Goal: Task Accomplishment & Management: Manage account settings

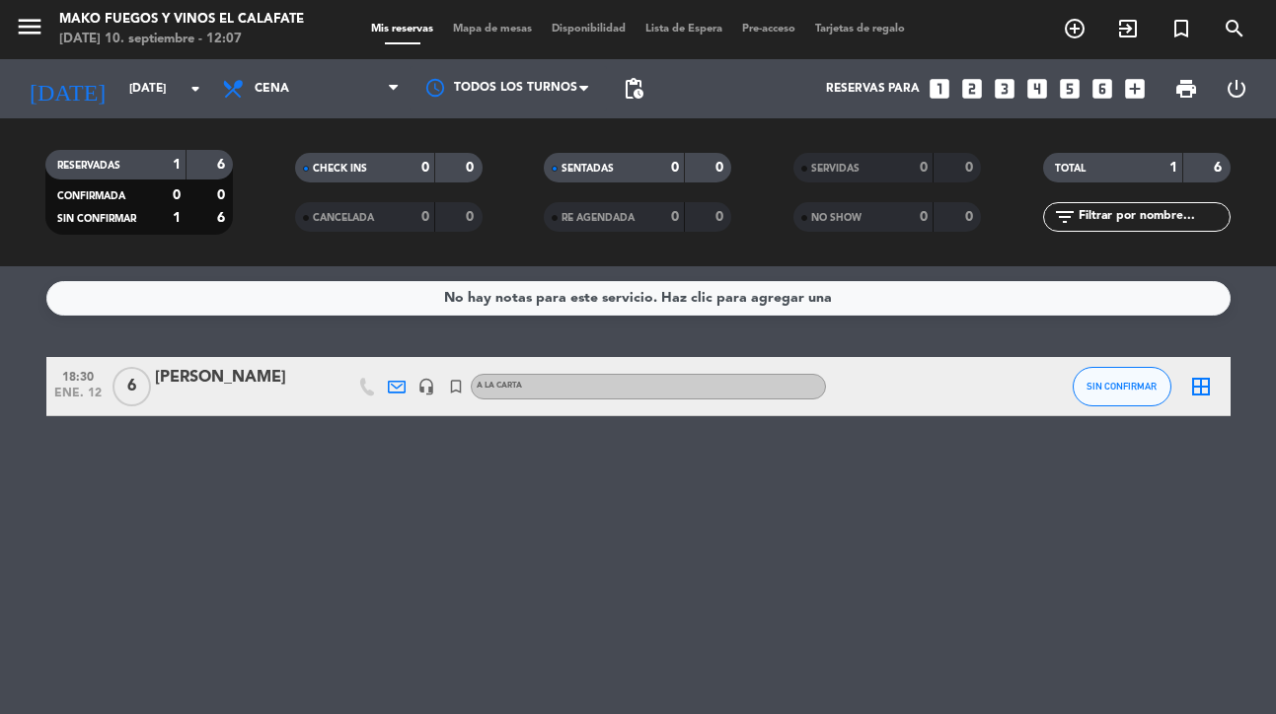
click at [40, 30] on icon "menu" at bounding box center [30, 27] width 30 height 30
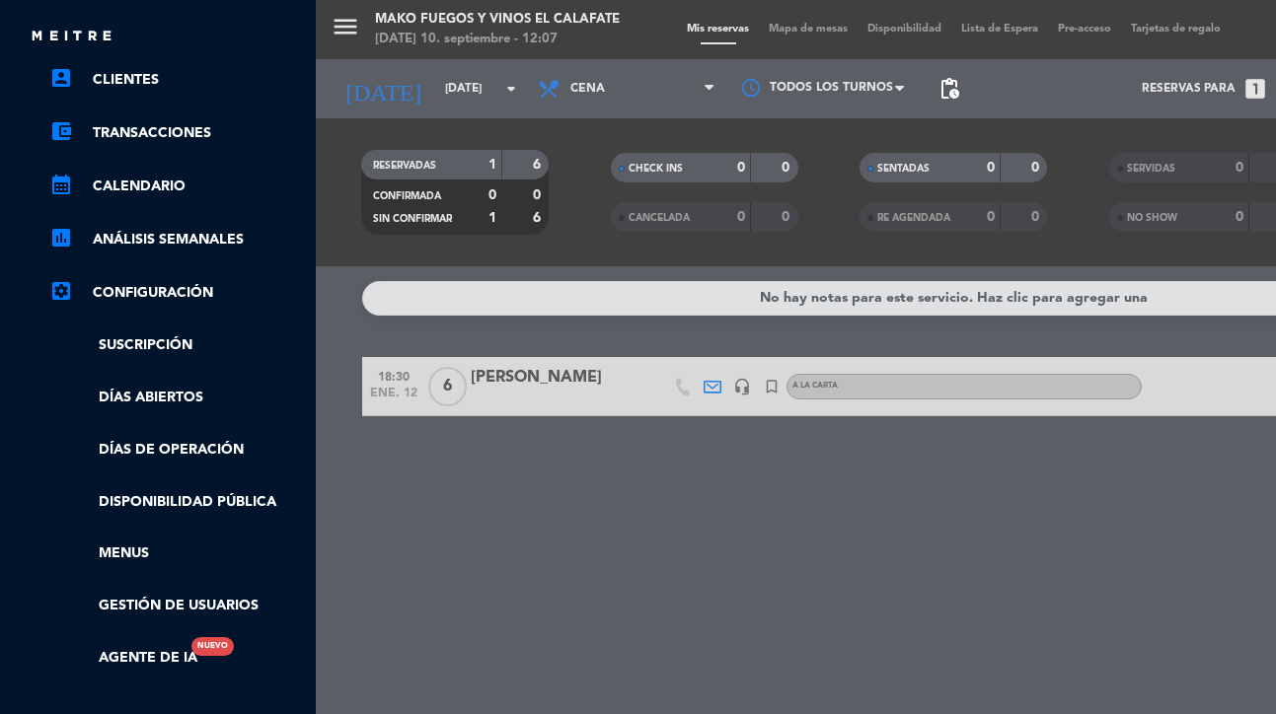
scroll to position [164, 0]
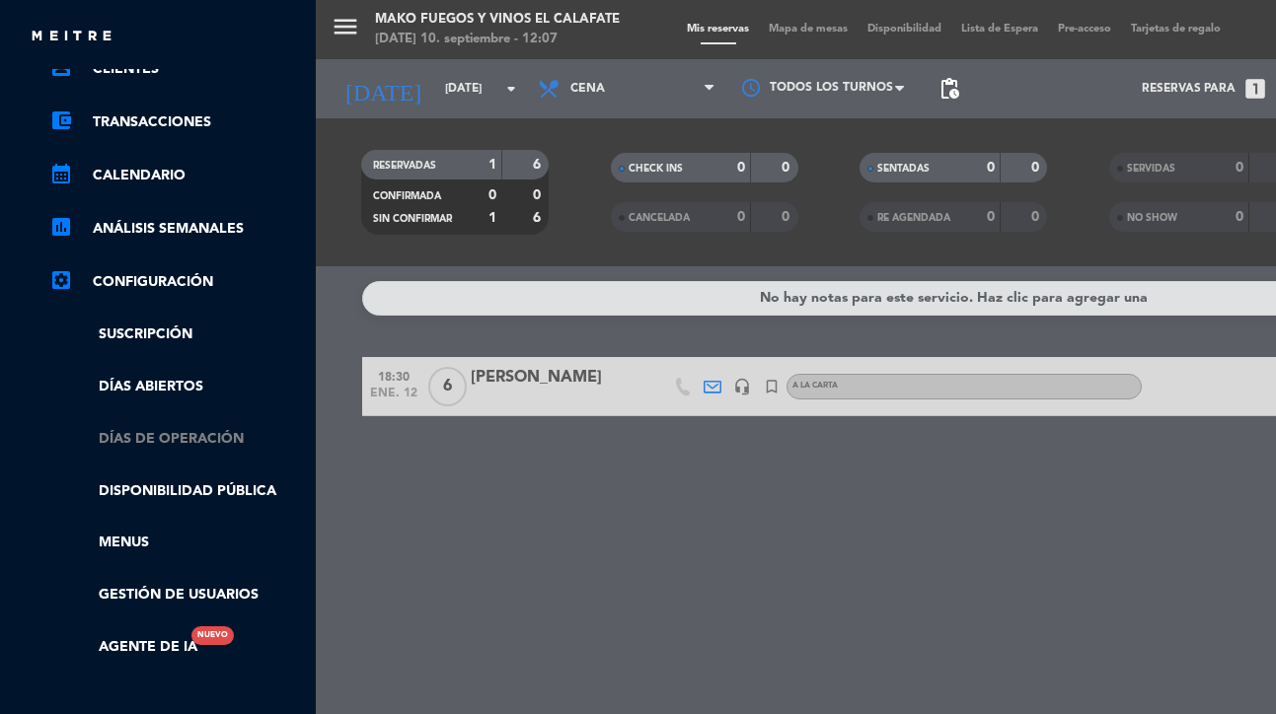
click at [194, 436] on link "Días de Operación" at bounding box center [177, 439] width 257 height 23
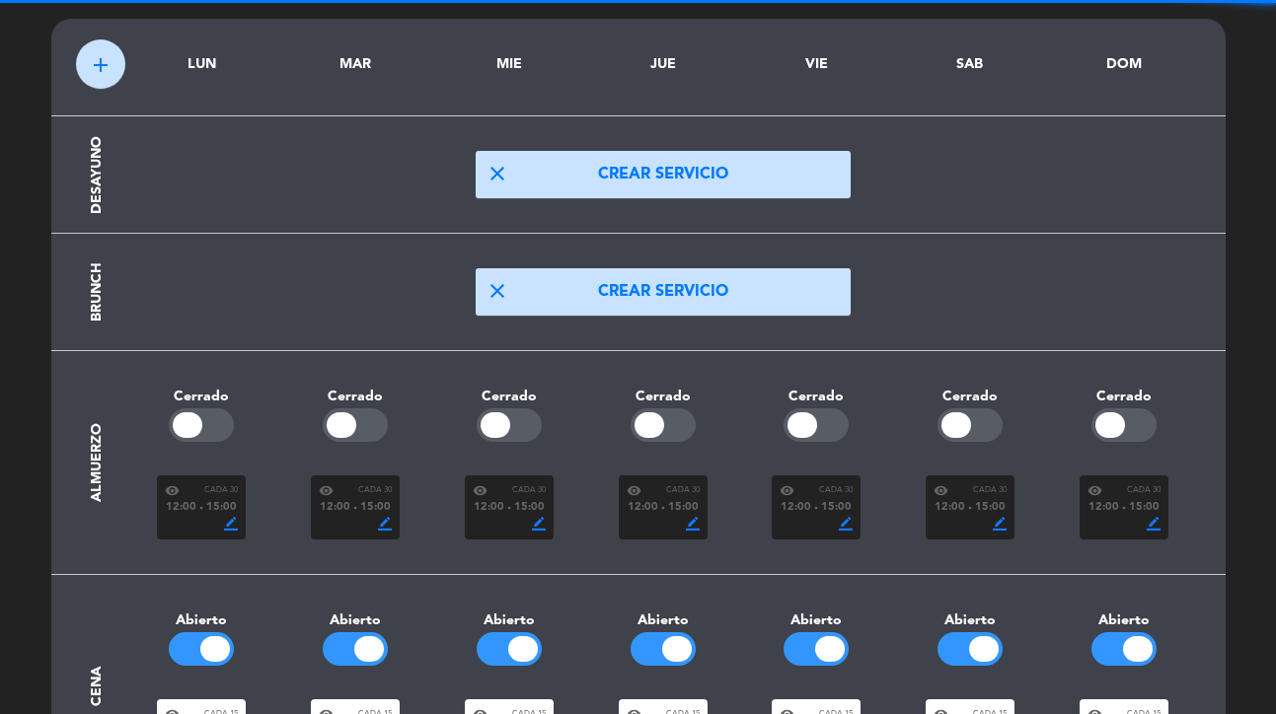
scroll to position [81, 0]
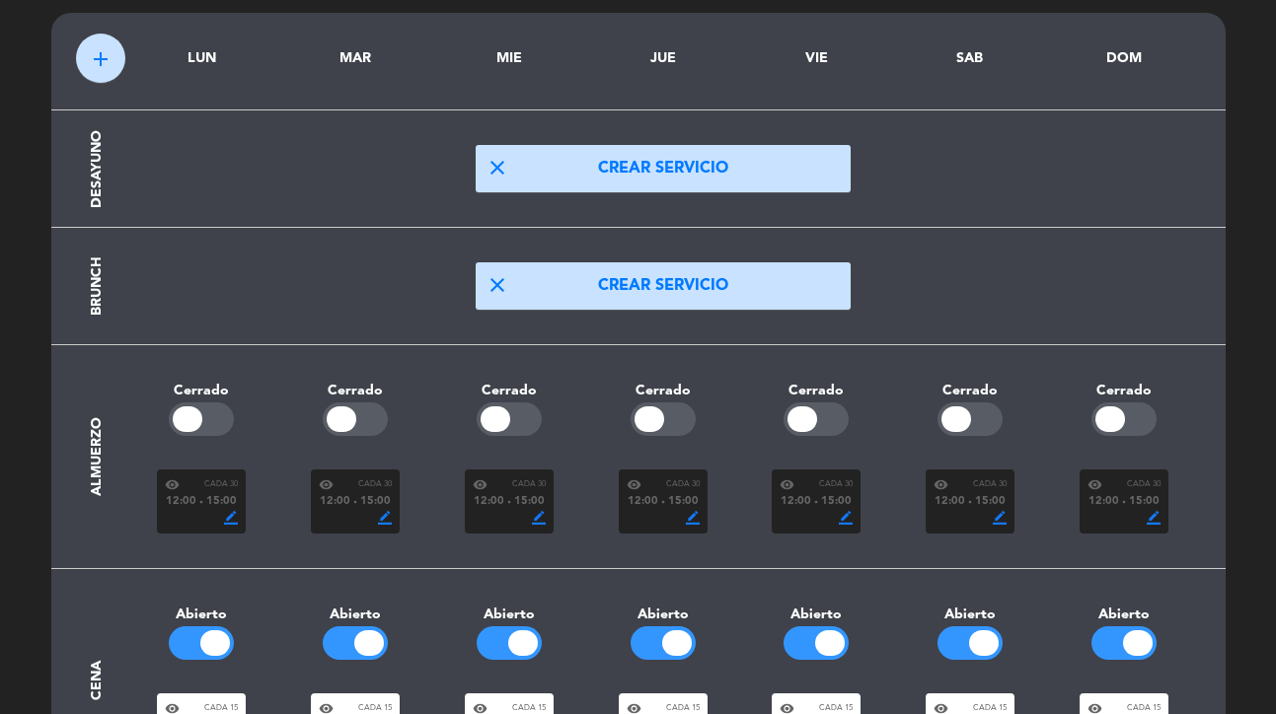
click at [204, 421] on div at bounding box center [201, 420] width 65 height 34
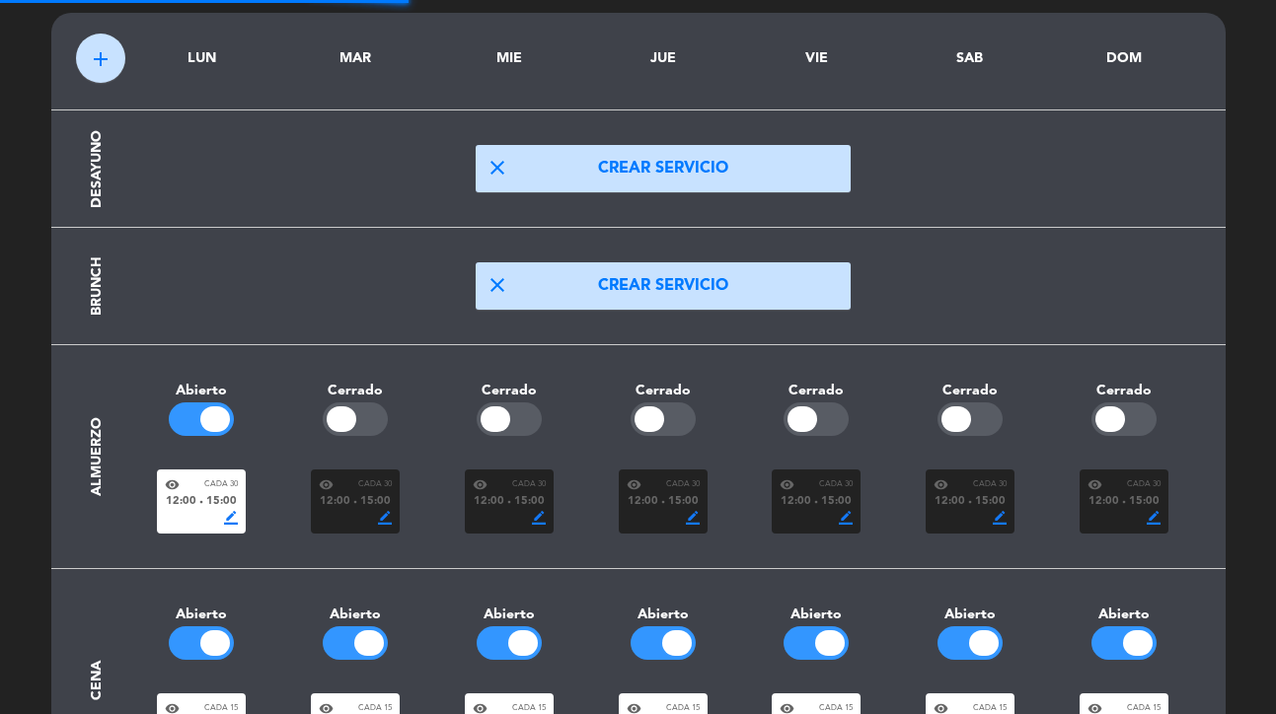
click at [353, 415] on div at bounding box center [342, 419] width 30 height 26
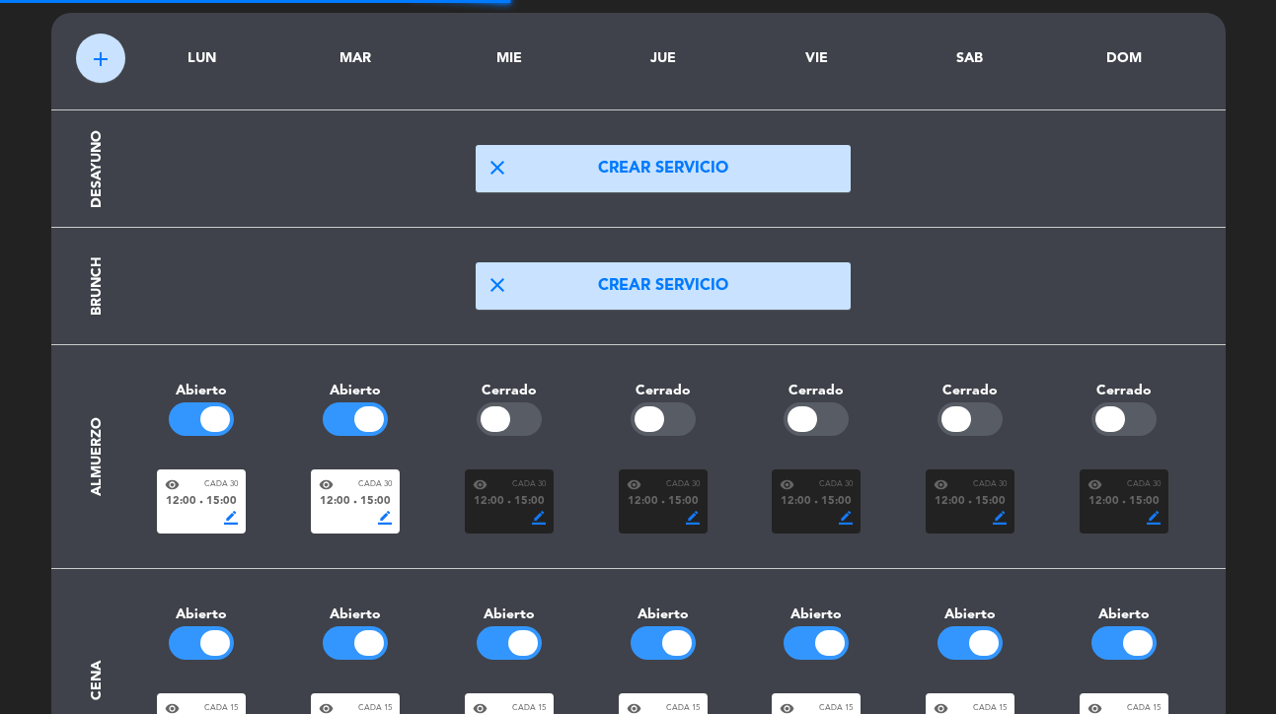
click at [519, 414] on div at bounding box center [509, 420] width 65 height 34
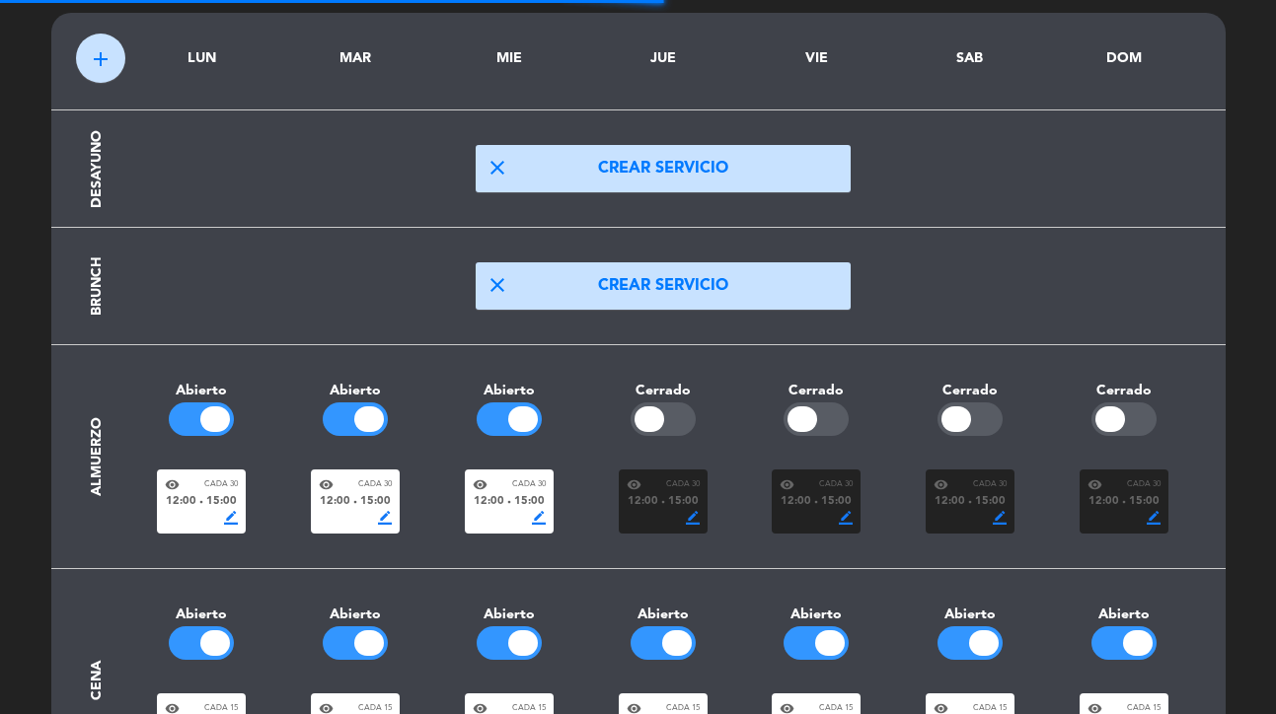
click at [660, 424] on div at bounding box center [649, 419] width 30 height 26
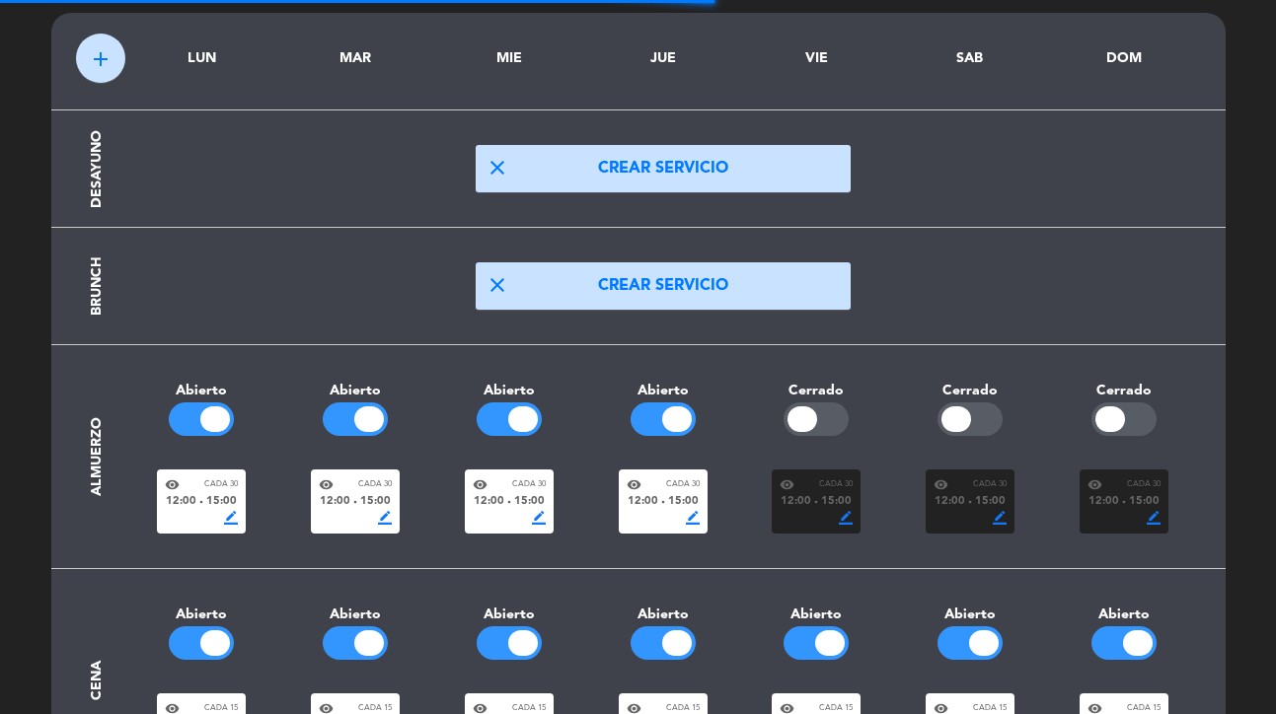
click at [825, 413] on div at bounding box center [815, 420] width 65 height 34
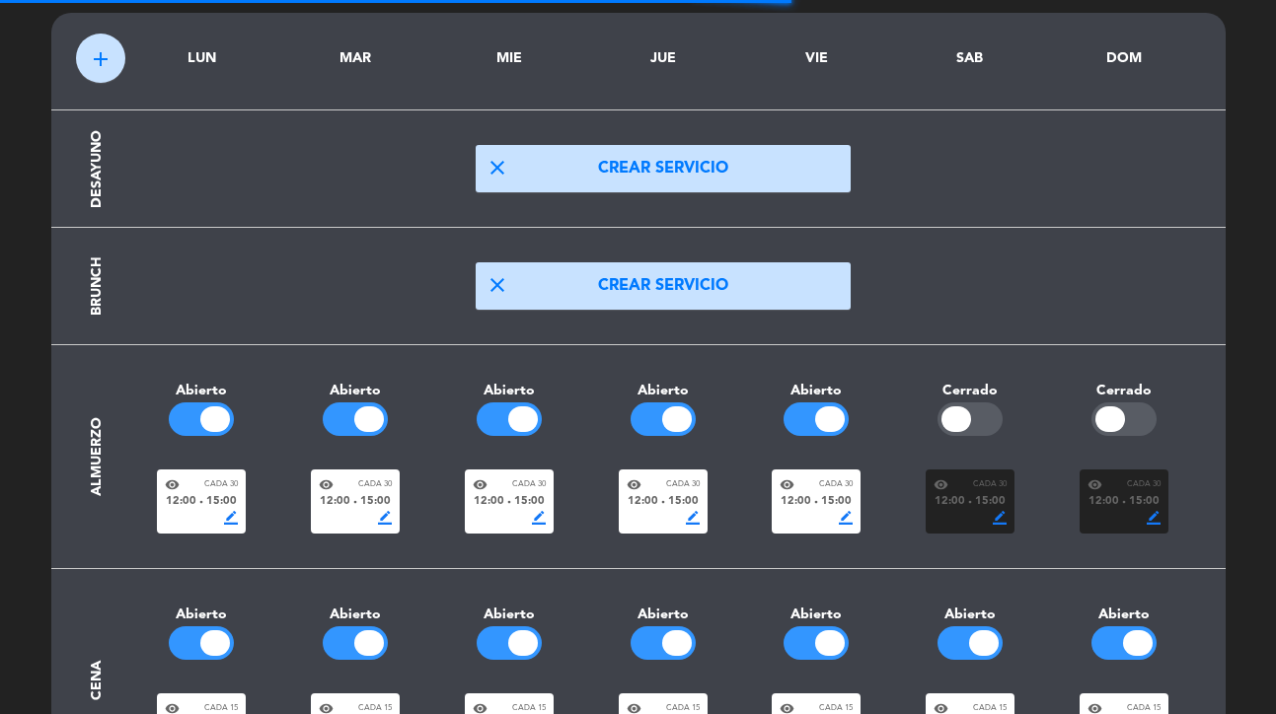
click at [981, 414] on div at bounding box center [969, 420] width 65 height 34
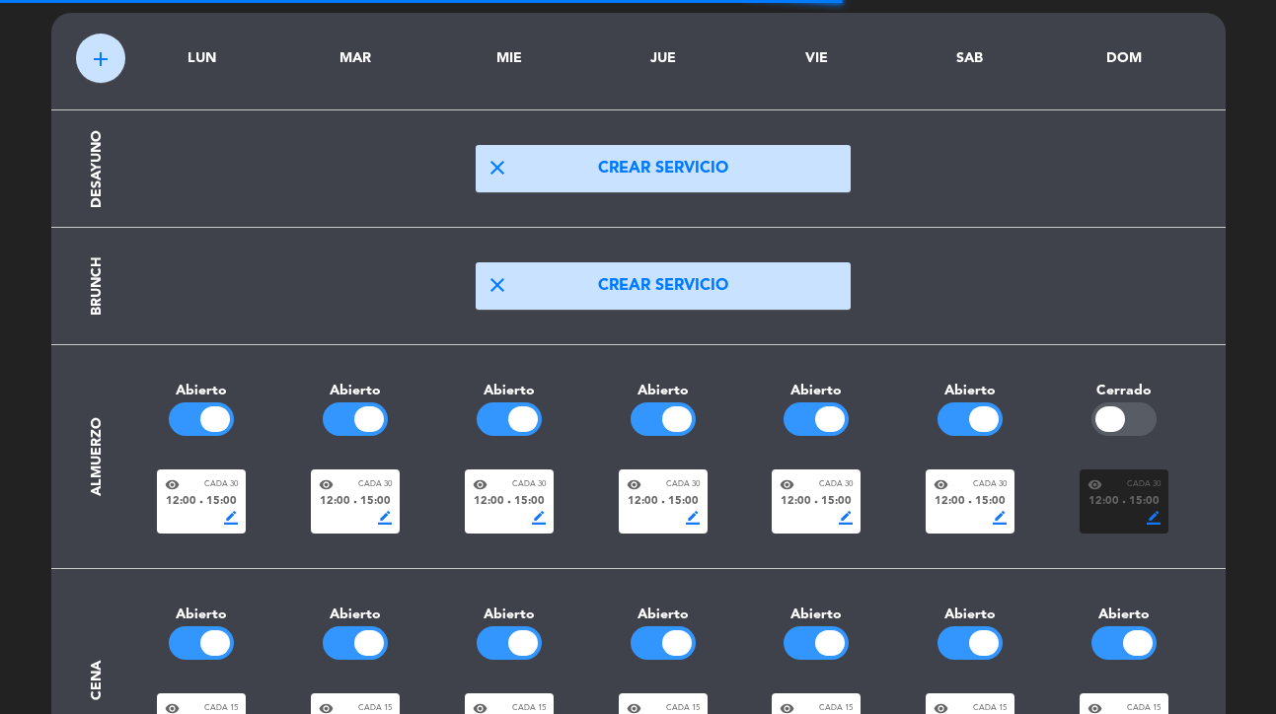
click at [1126, 424] on div at bounding box center [1123, 420] width 65 height 34
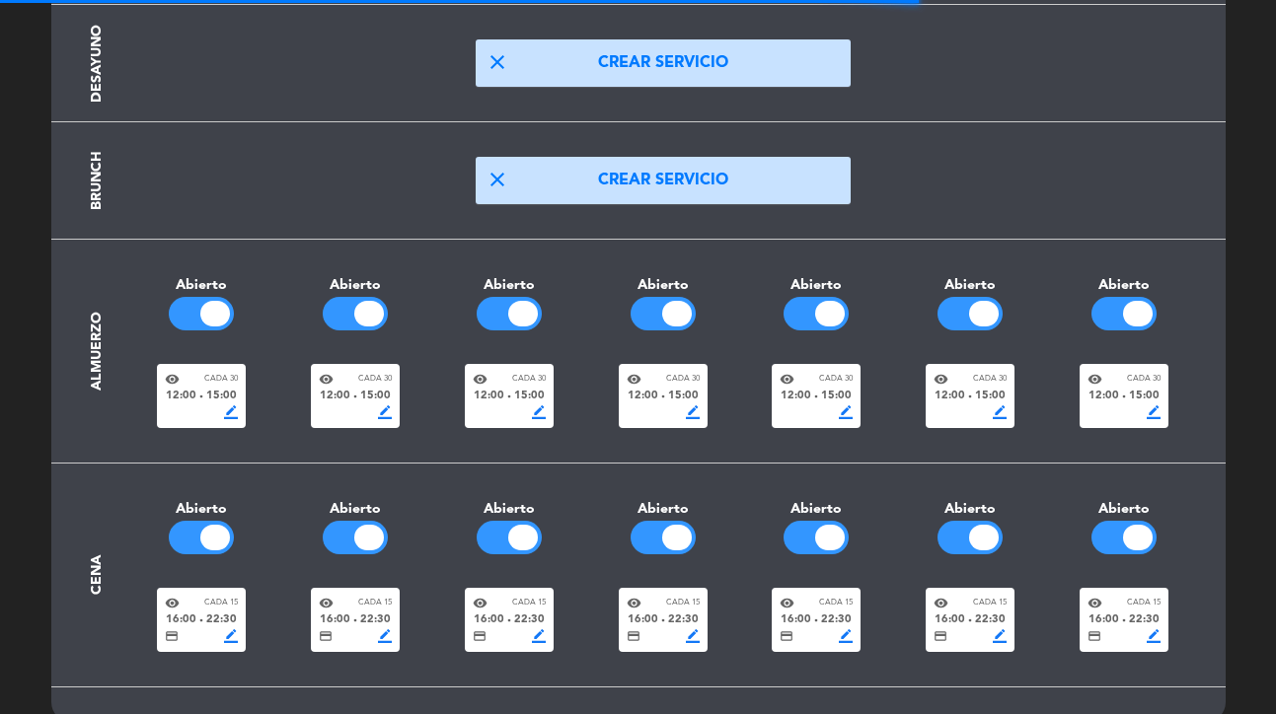
scroll to position [193, 0]
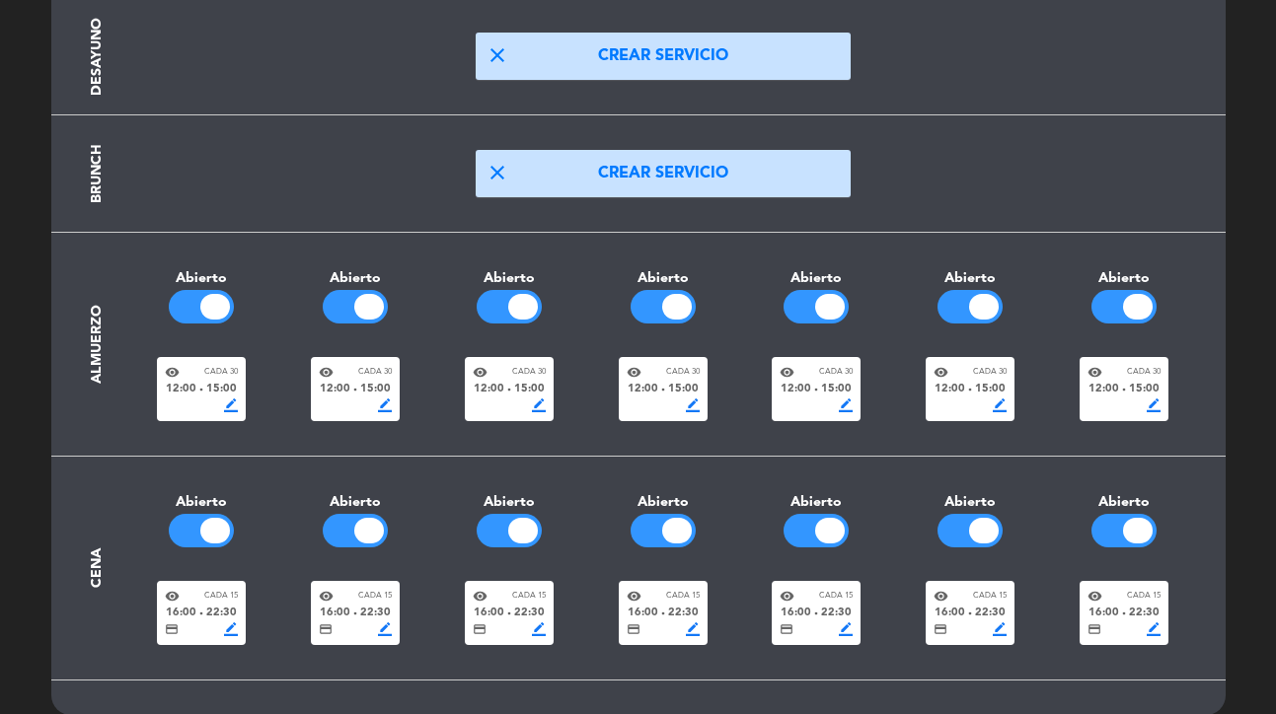
click at [235, 405] on span "border_color" at bounding box center [231, 406] width 14 height 14
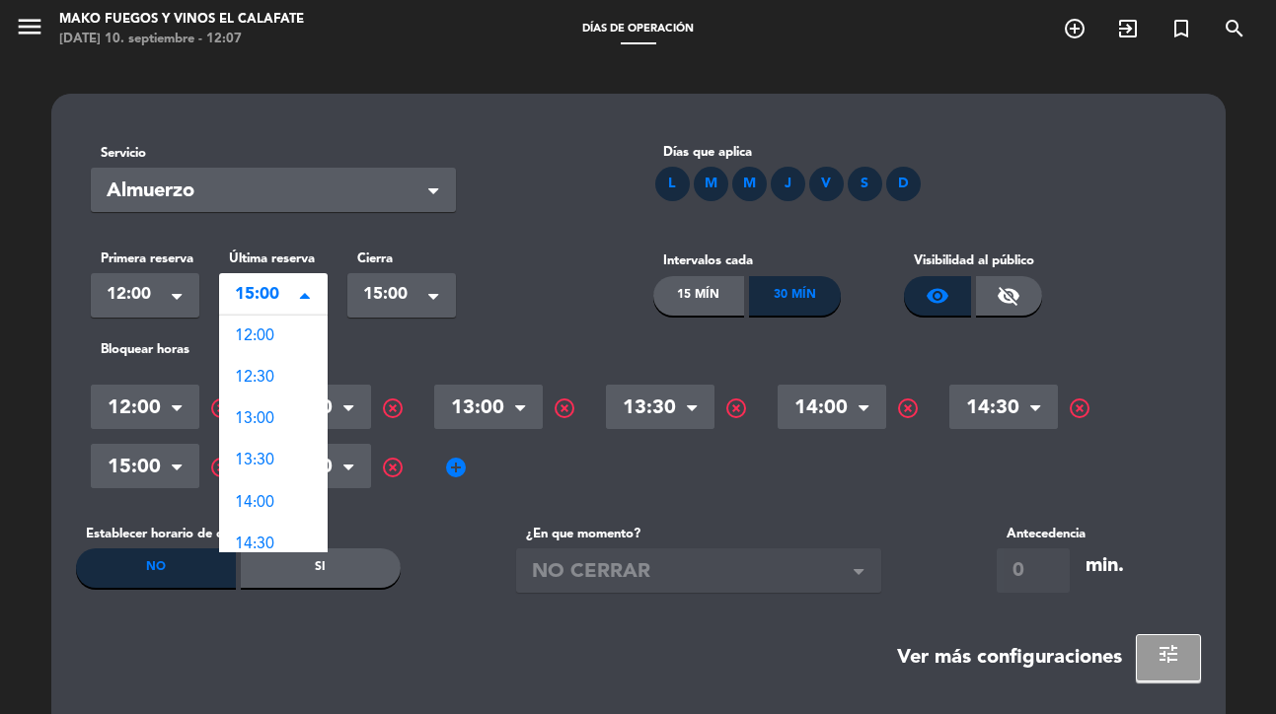
click at [305, 290] on span at bounding box center [305, 297] width 10 height 14
click at [280, 414] on div "16:00" at bounding box center [273, 419] width 109 height 41
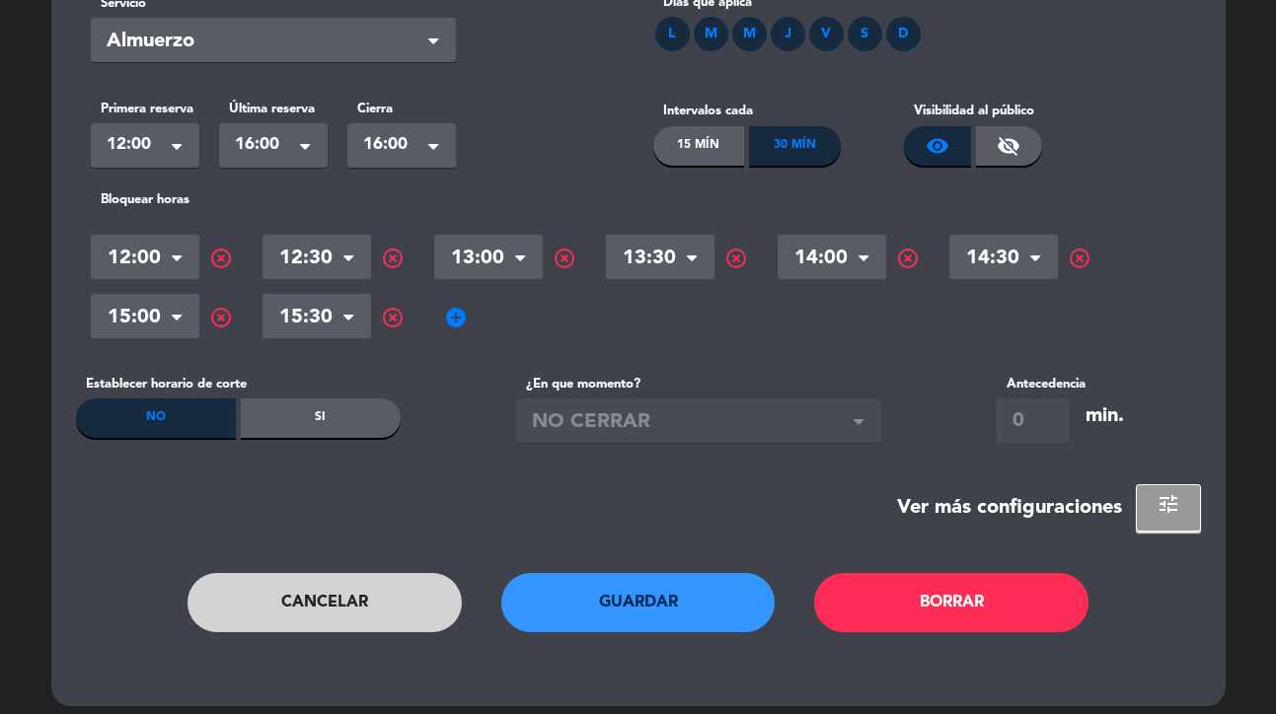
scroll to position [152, 0]
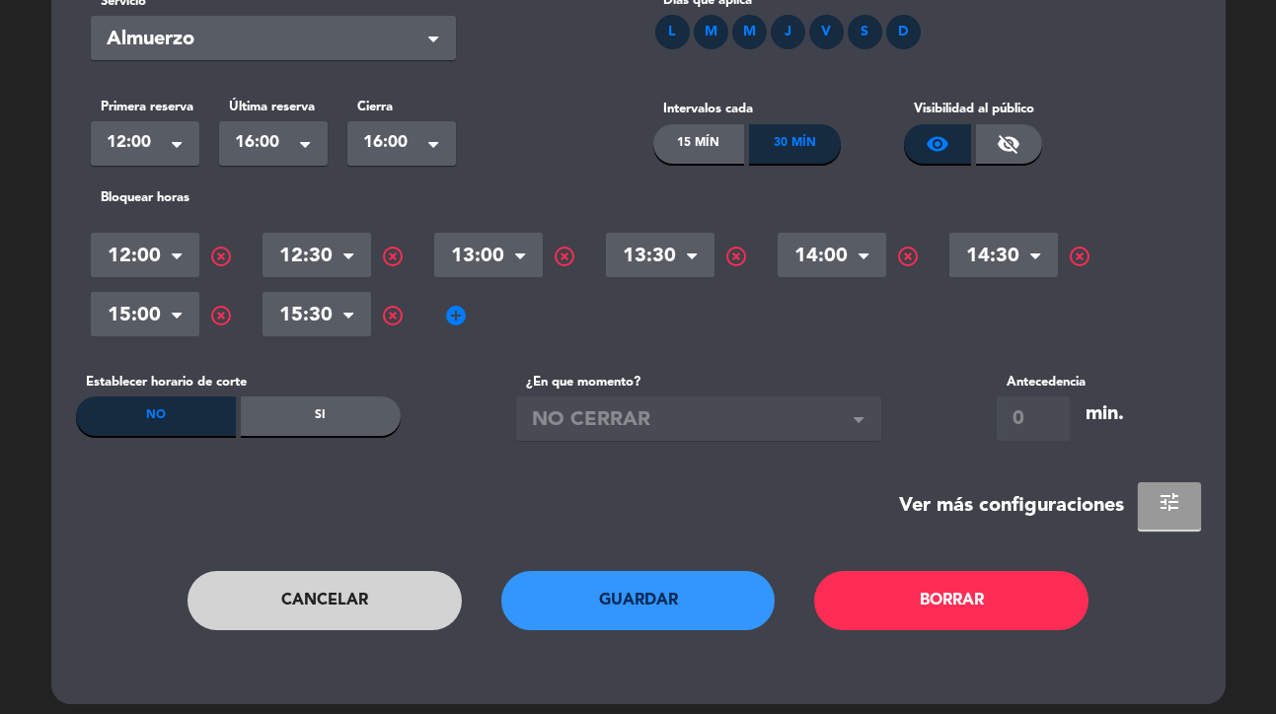
click at [1163, 505] on span "tune" at bounding box center [1169, 502] width 24 height 24
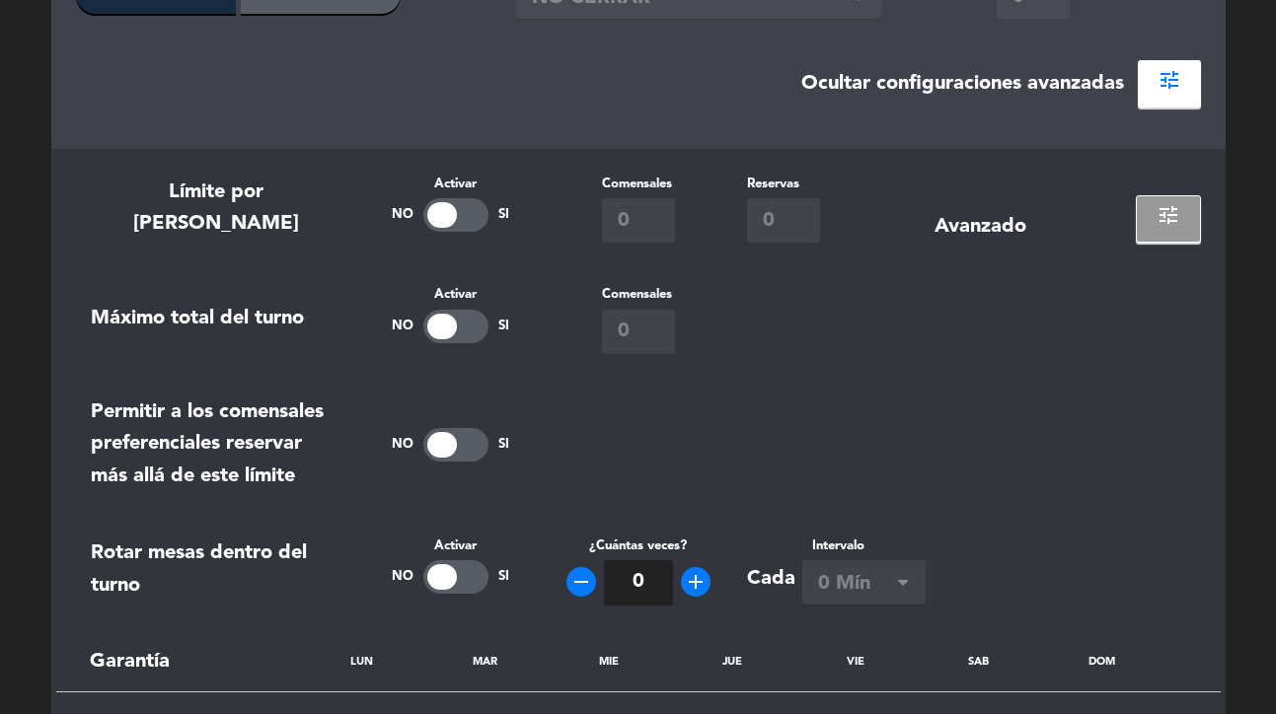
scroll to position [586, 0]
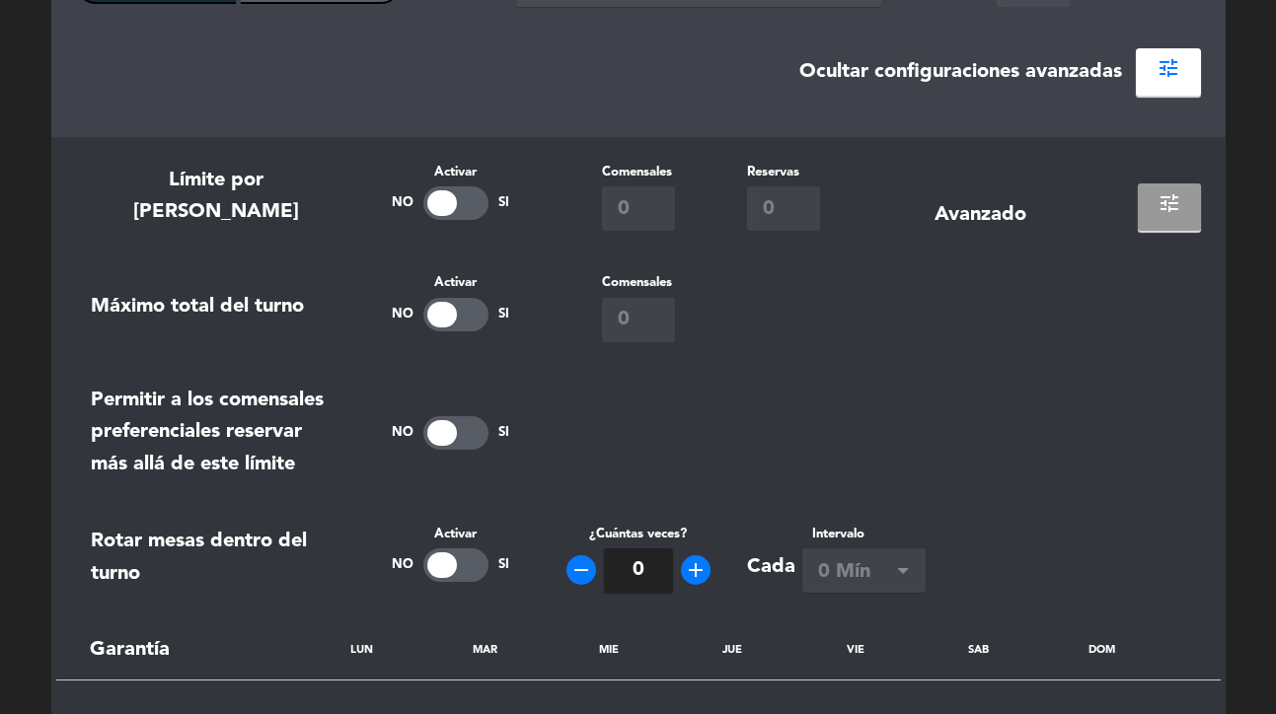
click at [1163, 215] on button "tune" at bounding box center [1169, 207] width 63 height 47
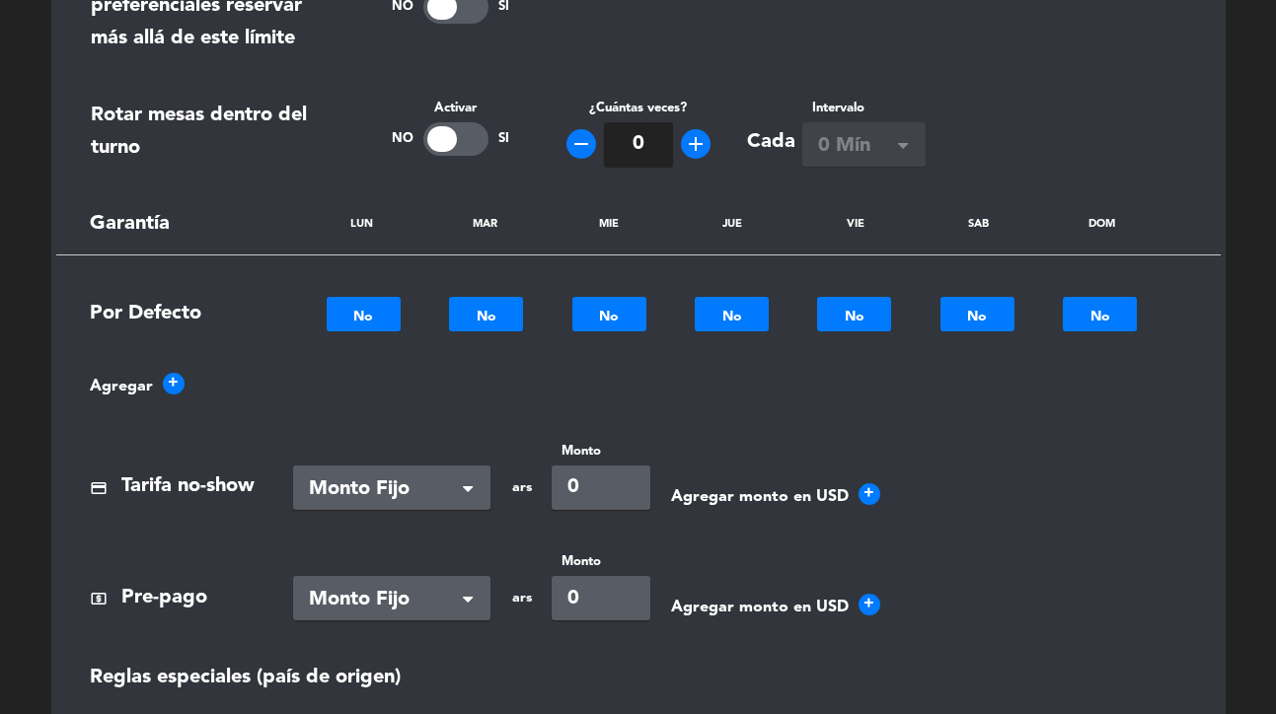
scroll to position [1372, 0]
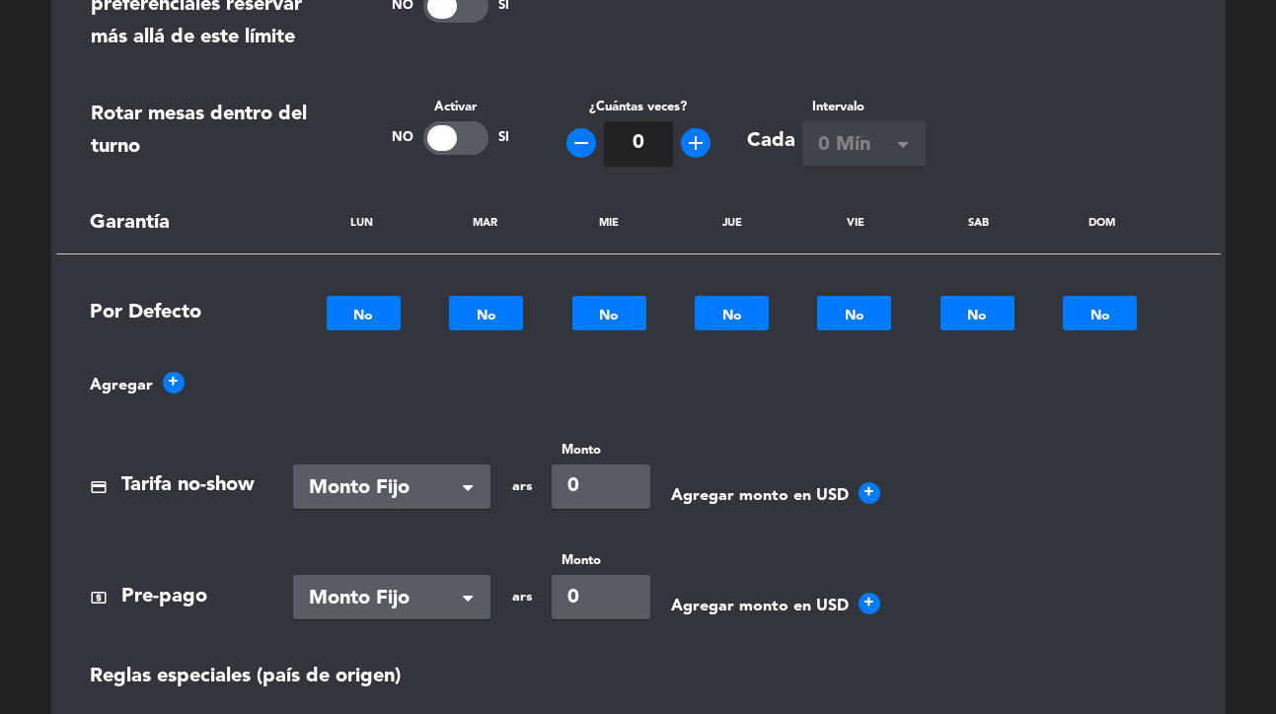
click at [364, 319] on div at bounding box center [364, 313] width 74 height 23
click at [369, 339] on span "credit_card" at bounding box center [363, 343] width 24 height 24
click at [469, 319] on div at bounding box center [486, 313] width 74 height 23
click at [476, 343] on span "credit_card" at bounding box center [487, 343] width 24 height 24
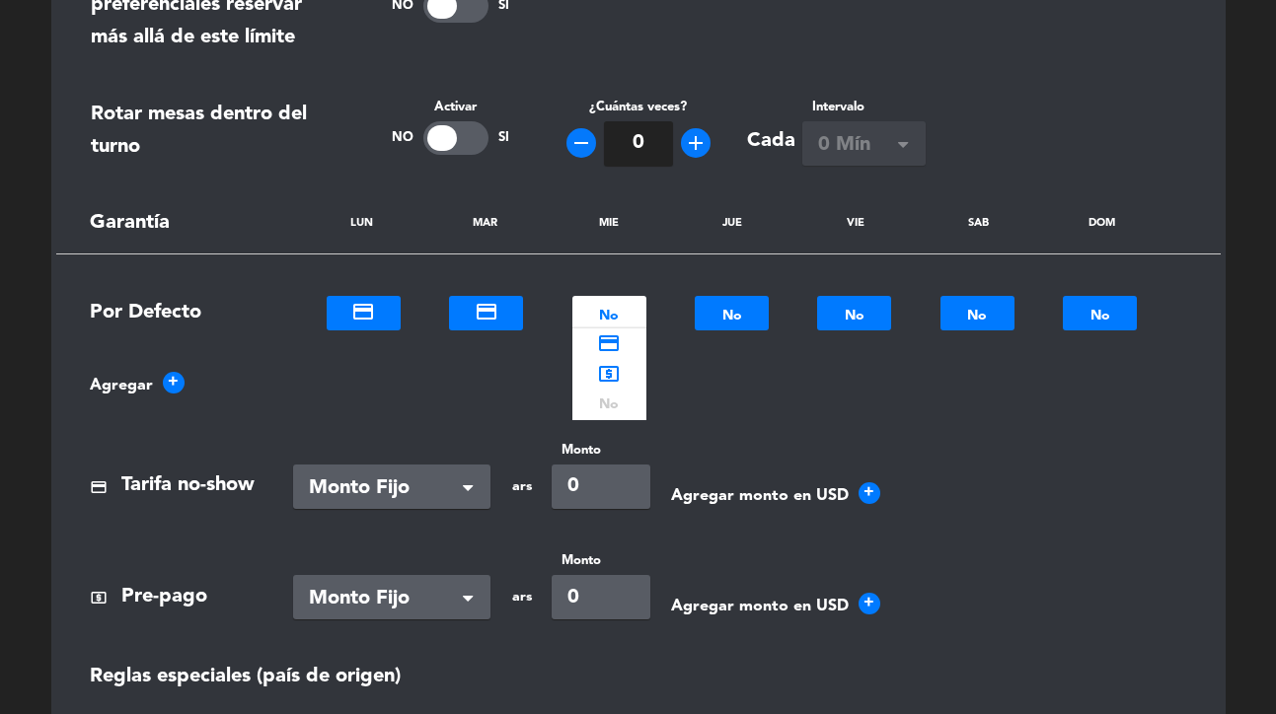
click at [607, 309] on div at bounding box center [609, 313] width 74 height 23
click at [612, 340] on span "credit_card" at bounding box center [609, 343] width 24 height 24
click at [734, 319] on div at bounding box center [732, 313] width 74 height 23
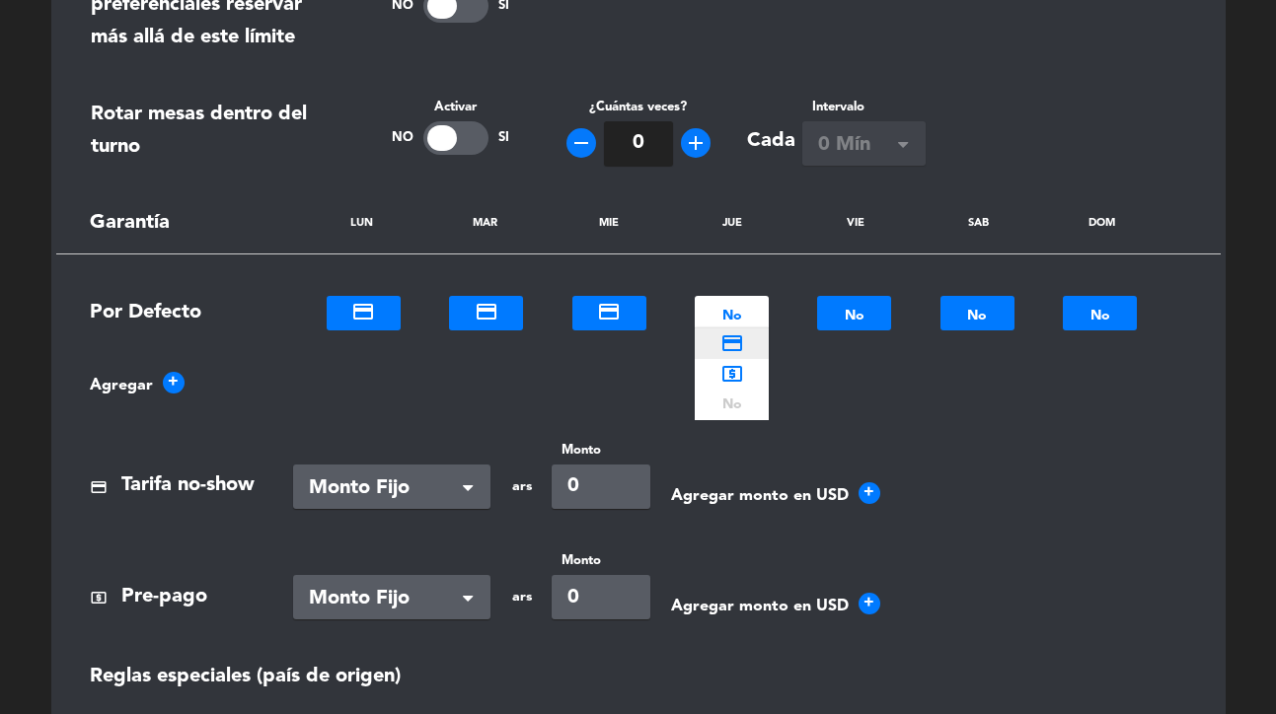
click at [734, 339] on span "credit_card" at bounding box center [732, 343] width 24 height 24
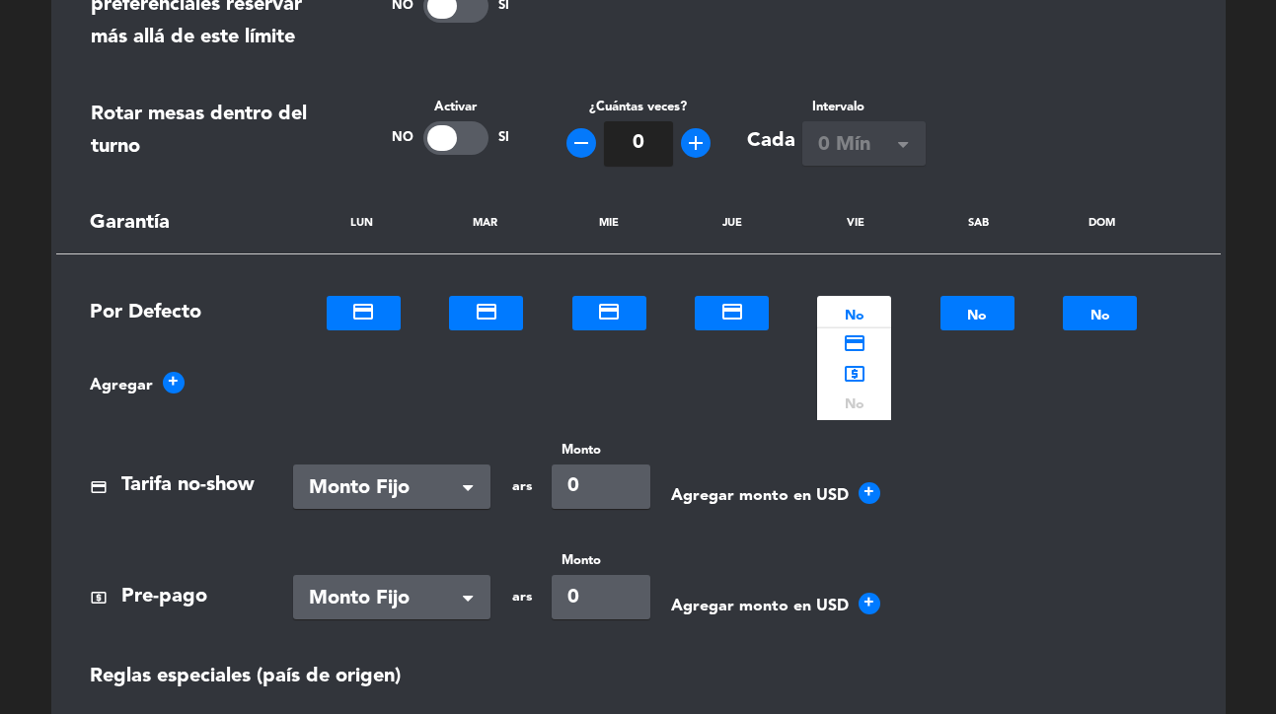
click at [843, 315] on div at bounding box center [854, 313] width 74 height 23
click at [846, 338] on span "credit_card" at bounding box center [855, 343] width 24 height 24
click at [975, 303] on div at bounding box center [977, 313] width 74 height 23
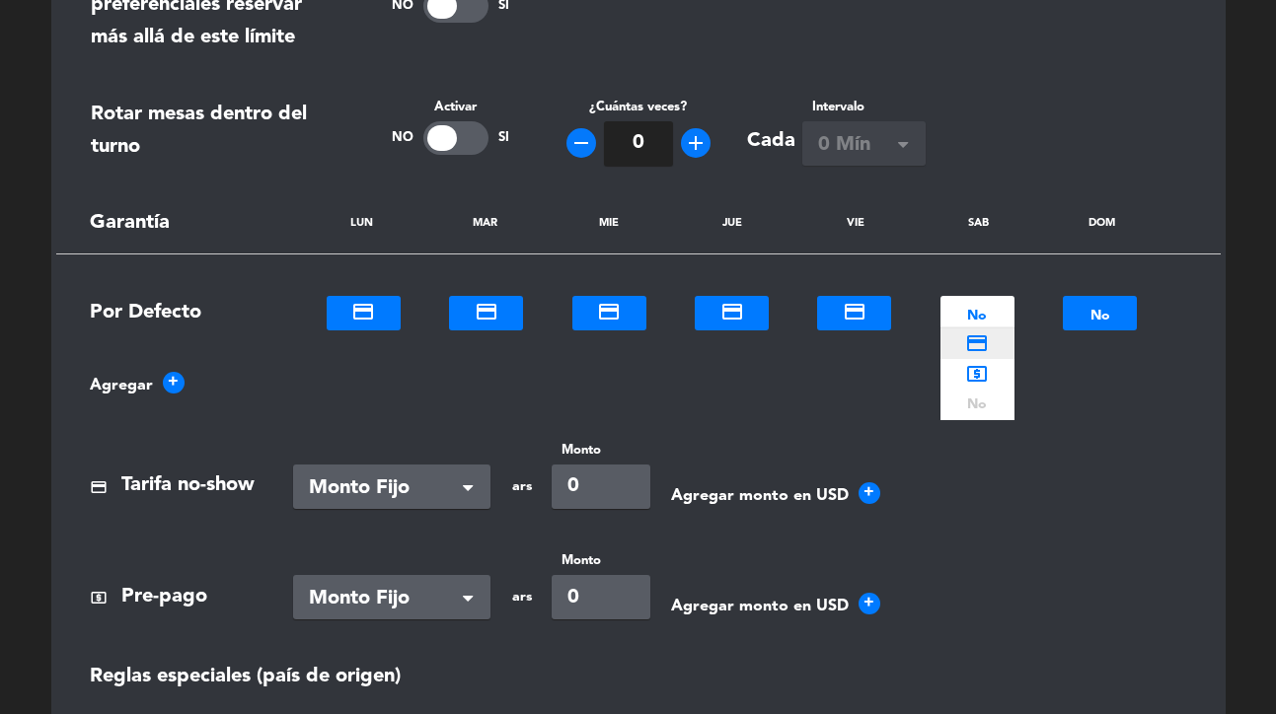
click at [975, 341] on span "credit_card" at bounding box center [977, 343] width 24 height 24
click at [1082, 318] on div at bounding box center [1100, 313] width 74 height 23
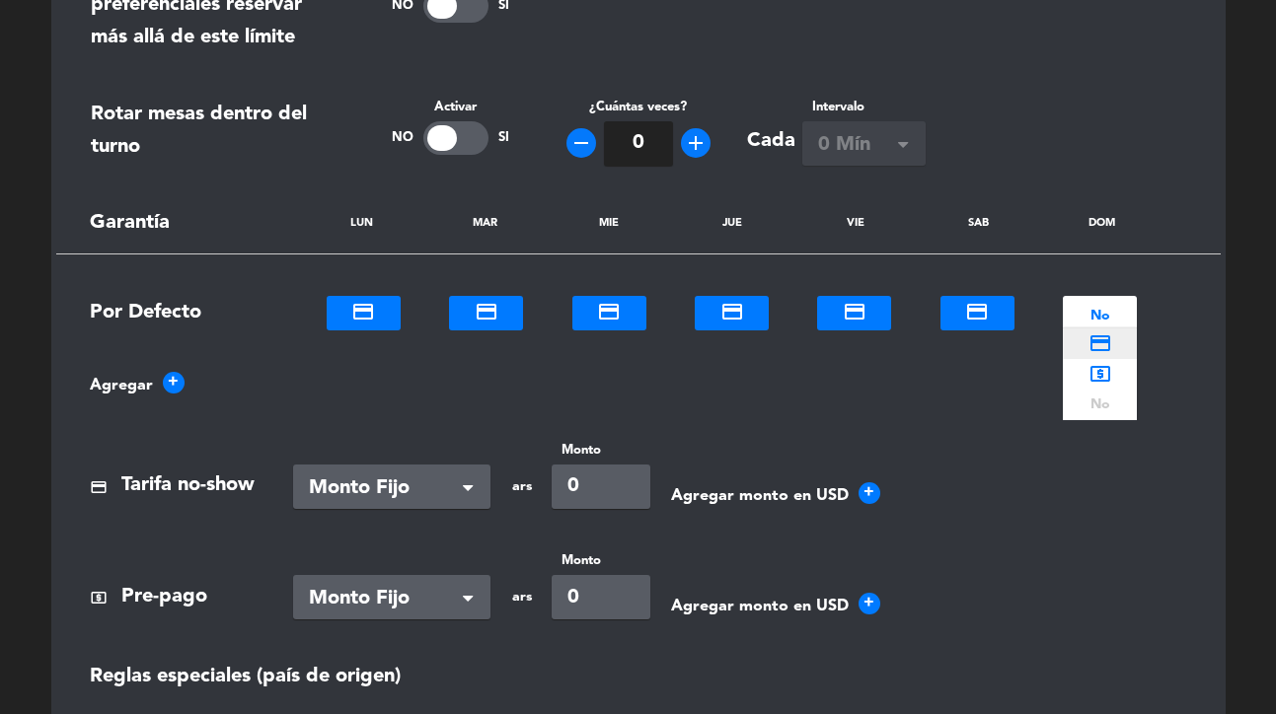
click at [1089, 341] on span "credit_card" at bounding box center [1100, 343] width 24 height 24
click at [177, 386] on span "+" at bounding box center [174, 383] width 22 height 22
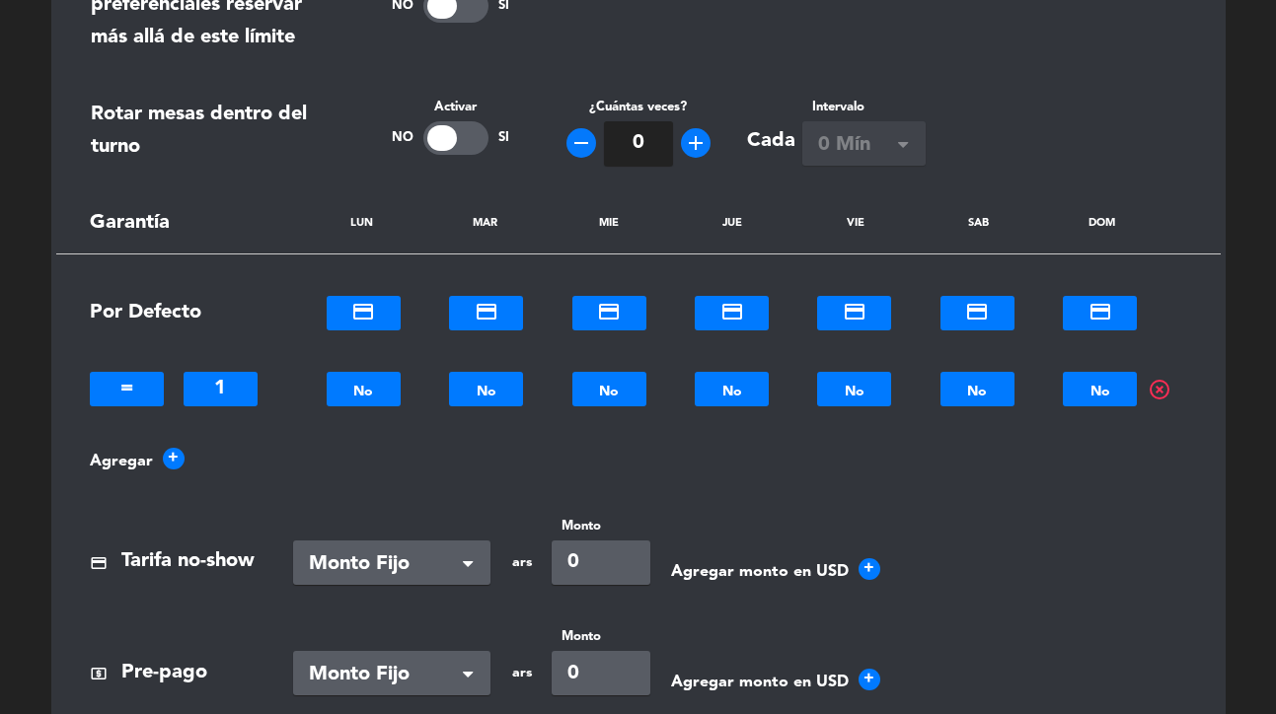
click at [1160, 386] on span "highlight_off" at bounding box center [1159, 390] width 24 height 24
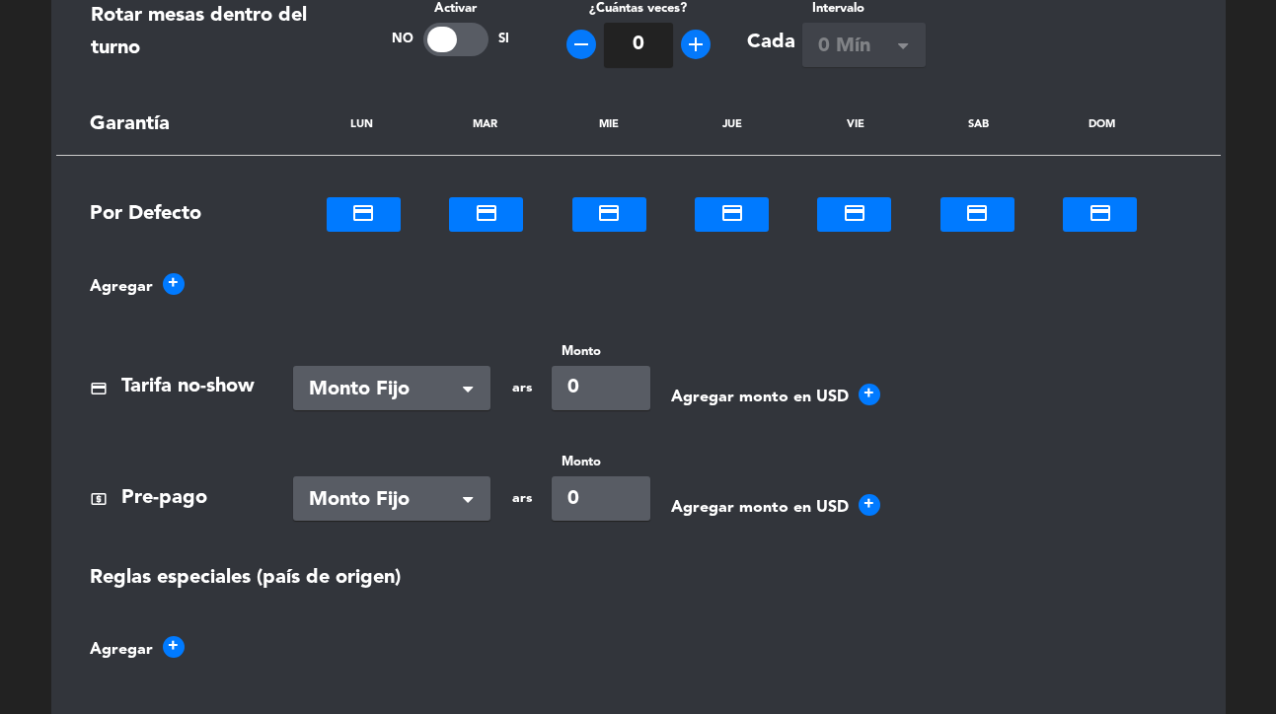
scroll to position [1488, 0]
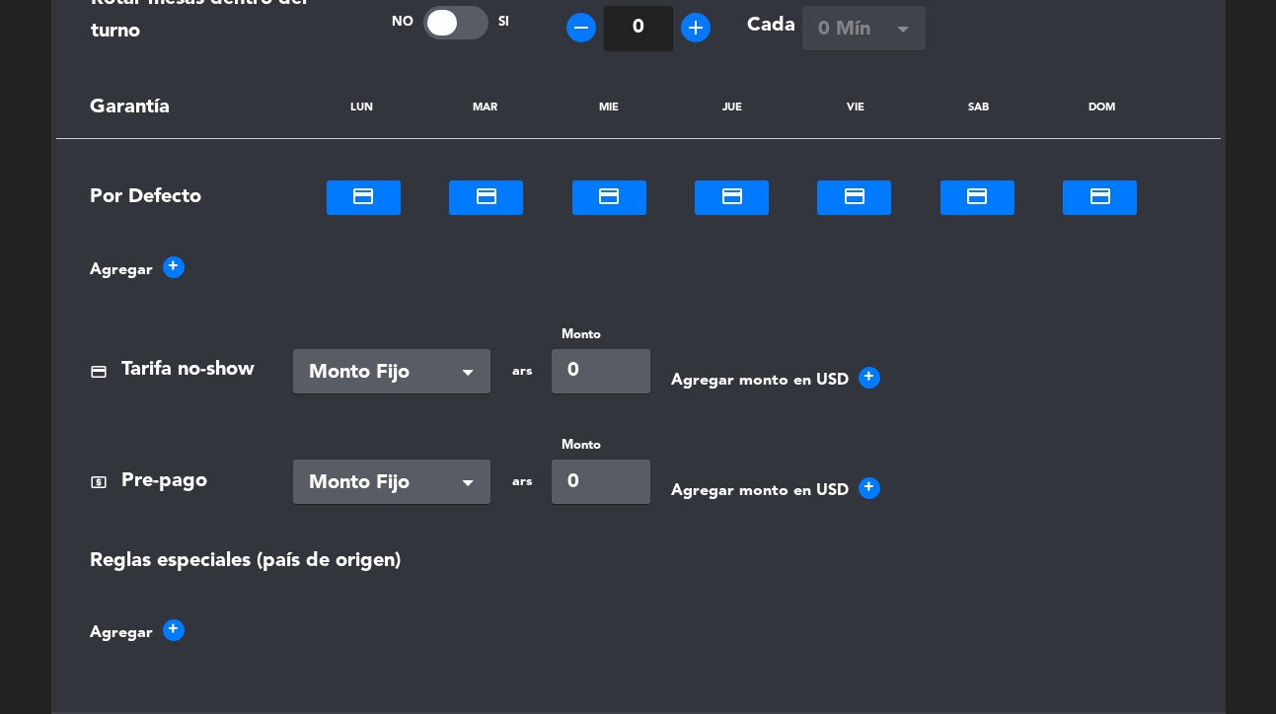
click at [596, 372] on input "0" at bounding box center [601, 371] width 99 height 44
type input "20000"
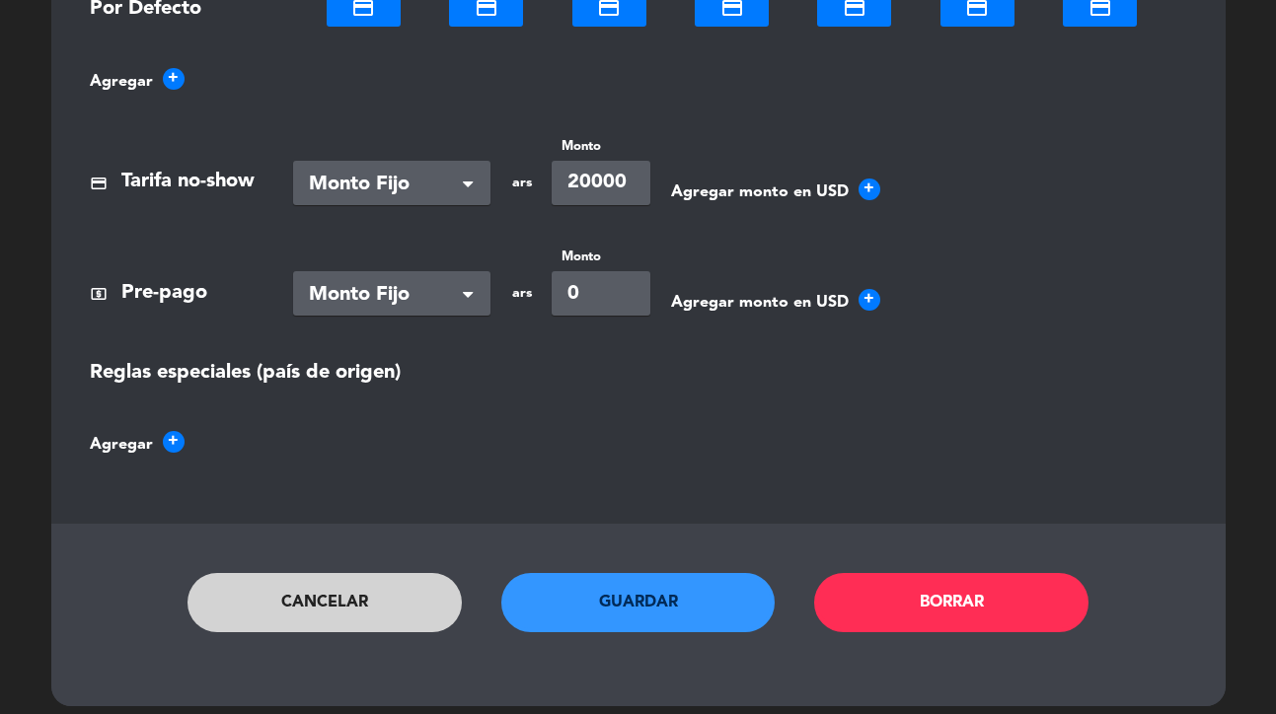
scroll to position [1685, 0]
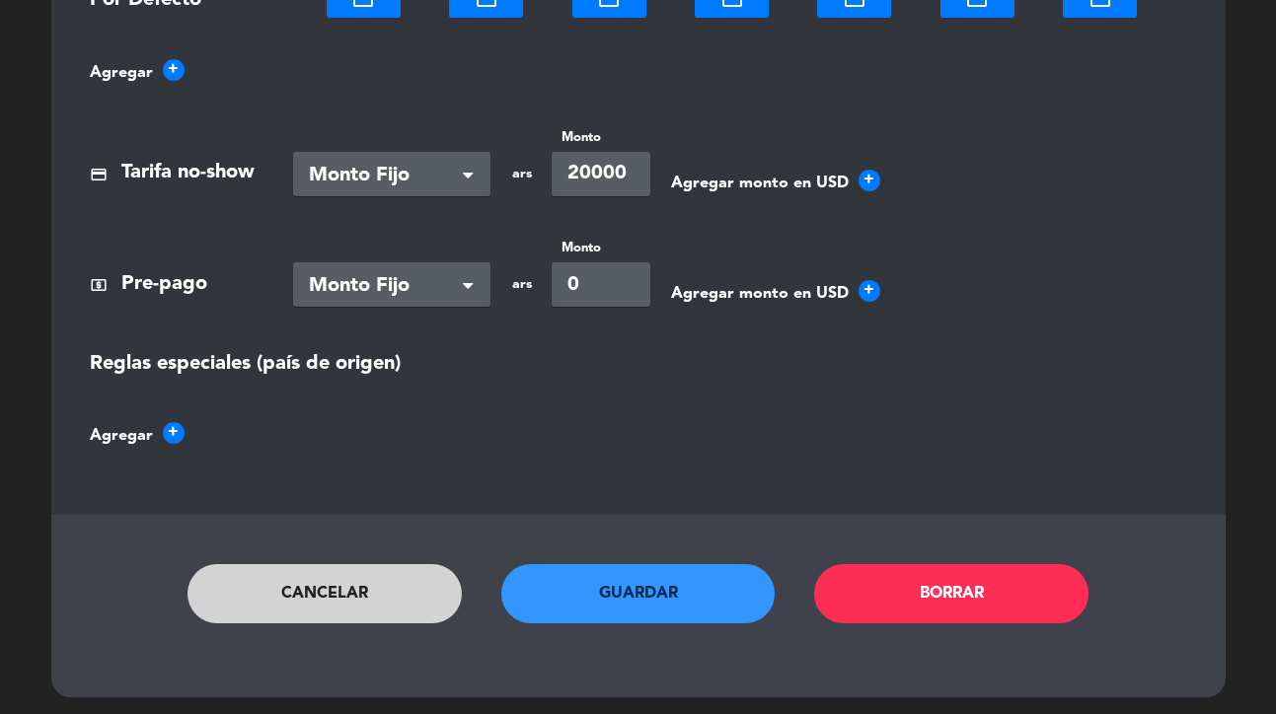
click at [706, 593] on button "Guardar" at bounding box center [638, 593] width 274 height 59
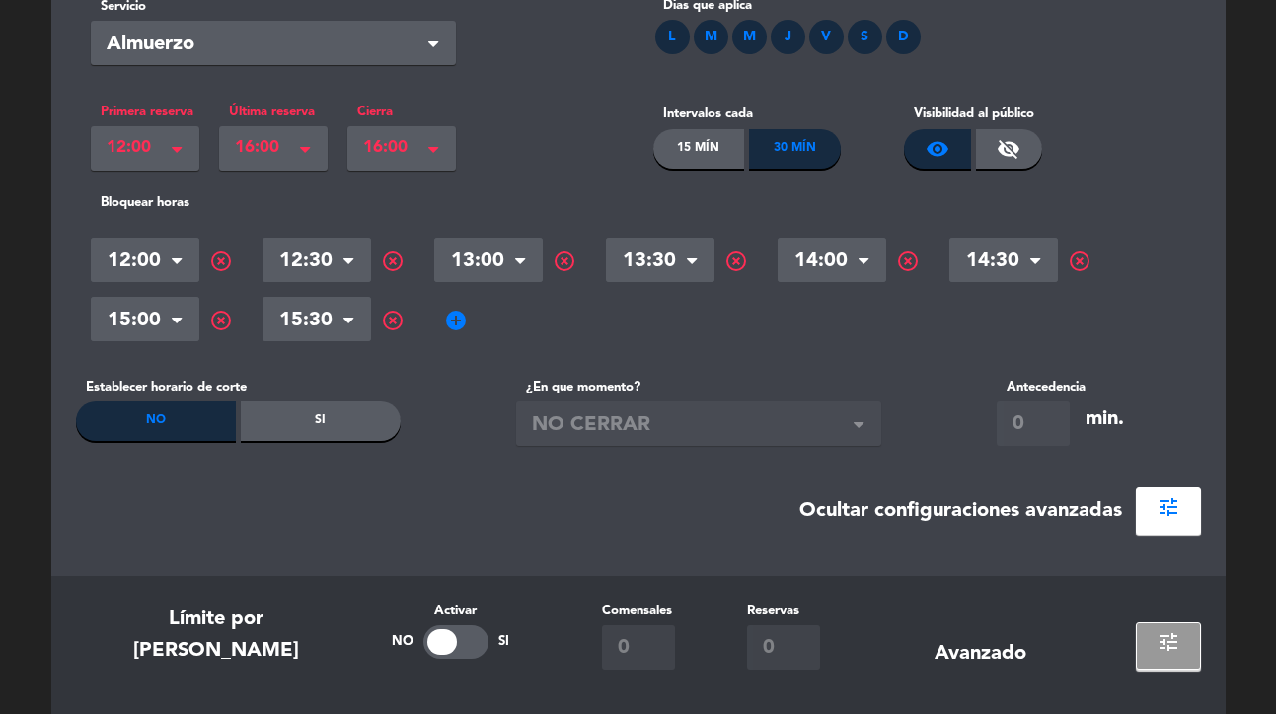
scroll to position [101, 0]
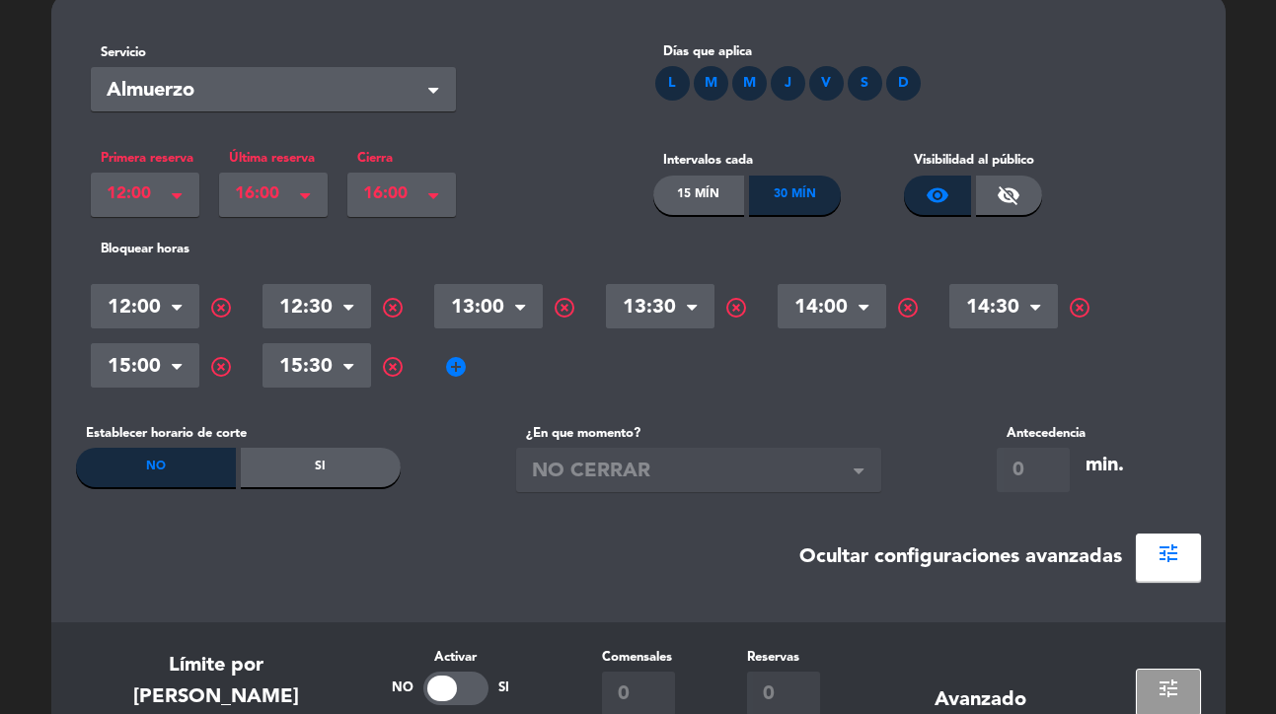
click at [306, 193] on span at bounding box center [305, 198] width 10 height 14
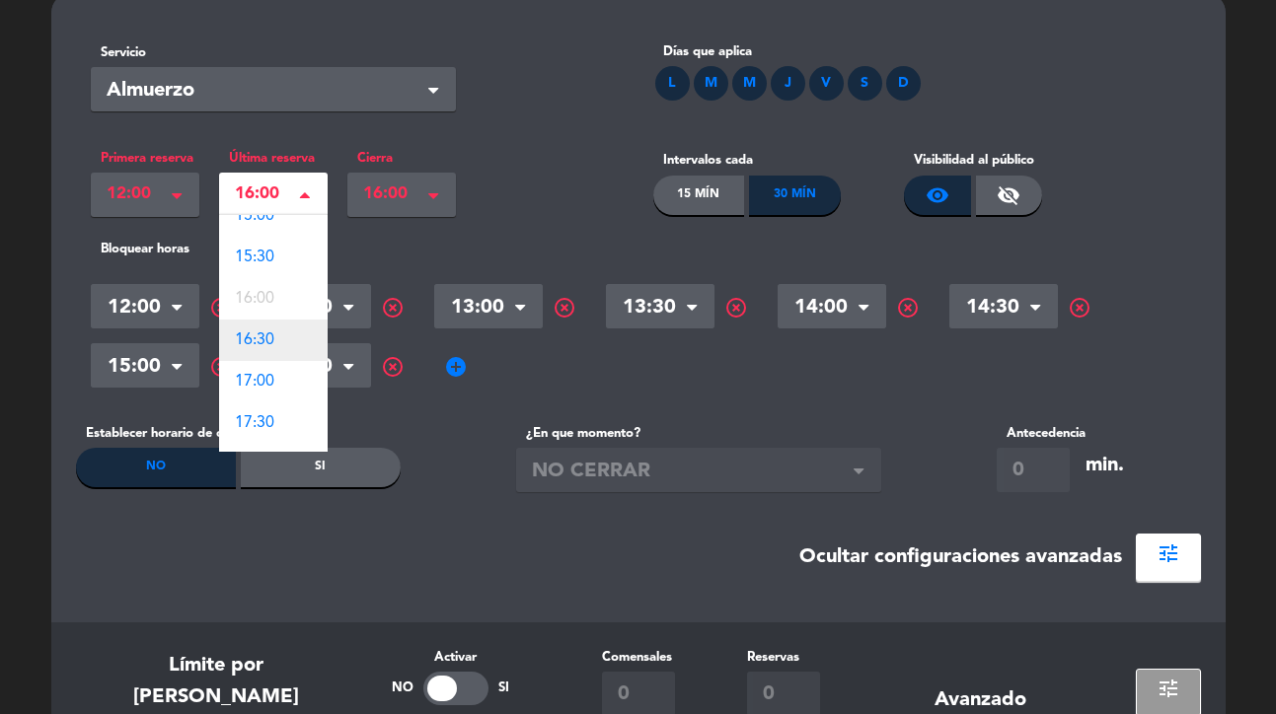
scroll to position [249, 0]
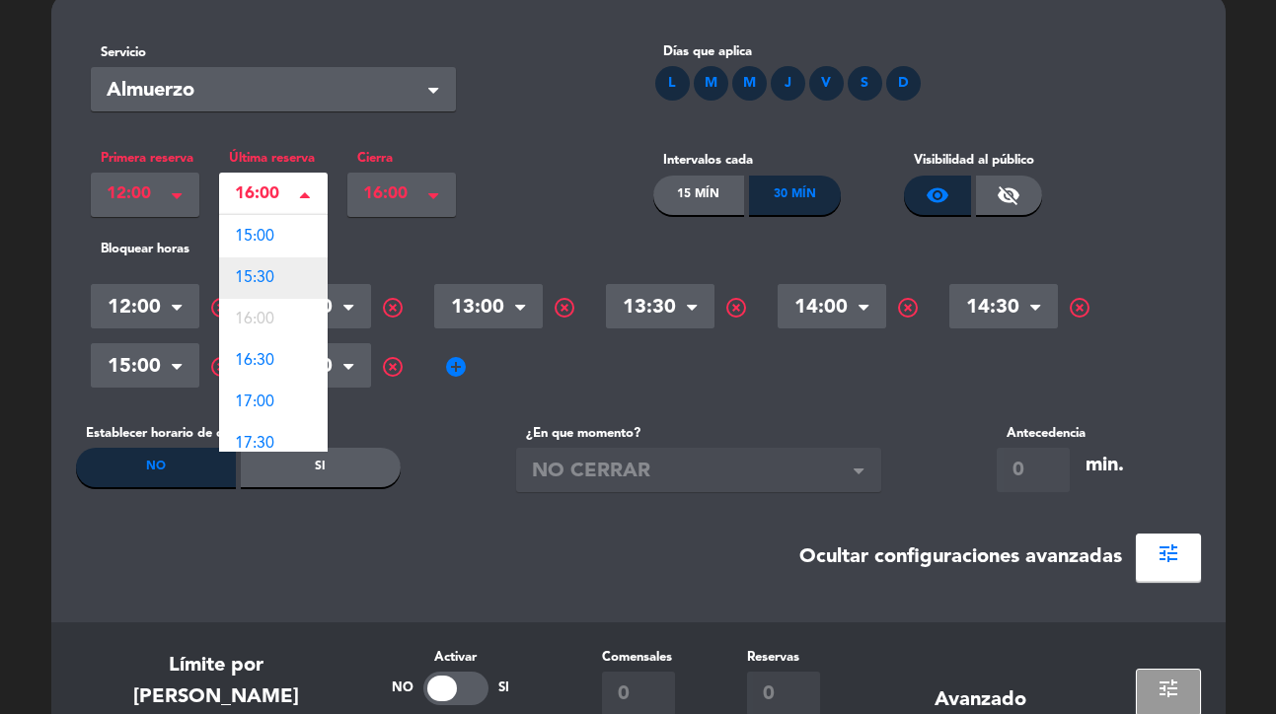
click at [274, 285] on div "15:30" at bounding box center [273, 278] width 109 height 41
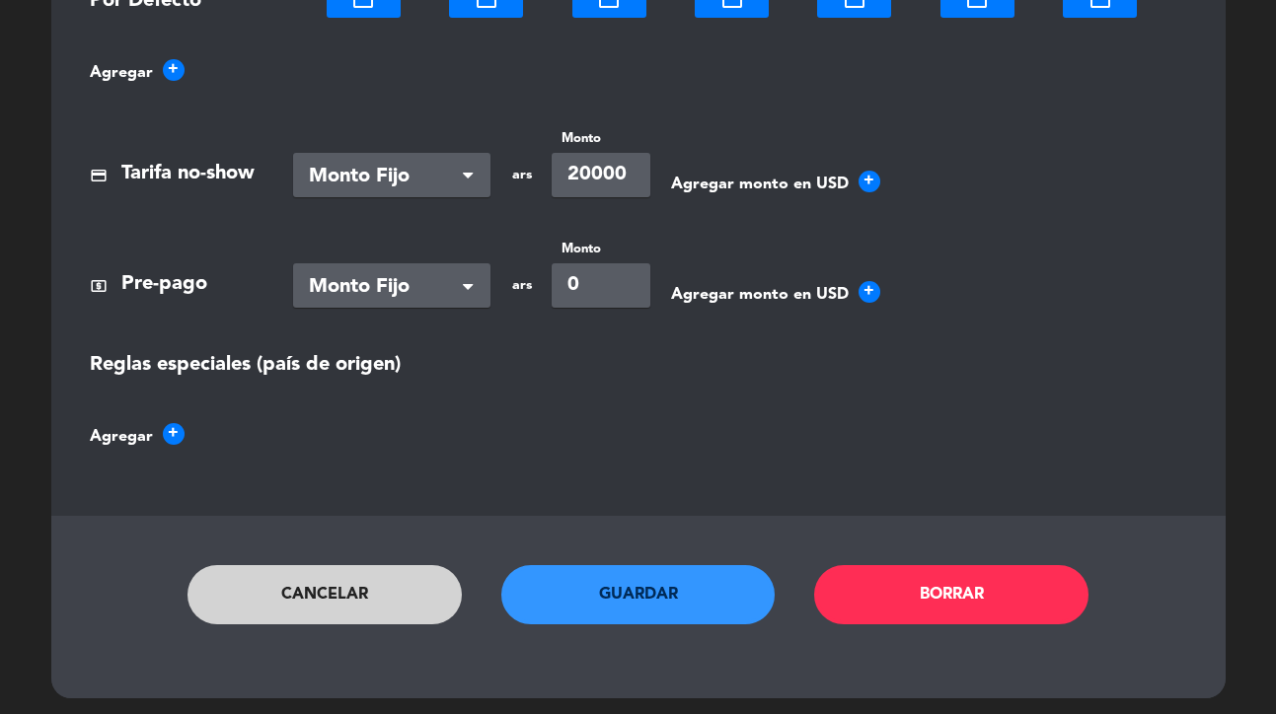
click at [678, 608] on button "Guardar" at bounding box center [638, 594] width 274 height 59
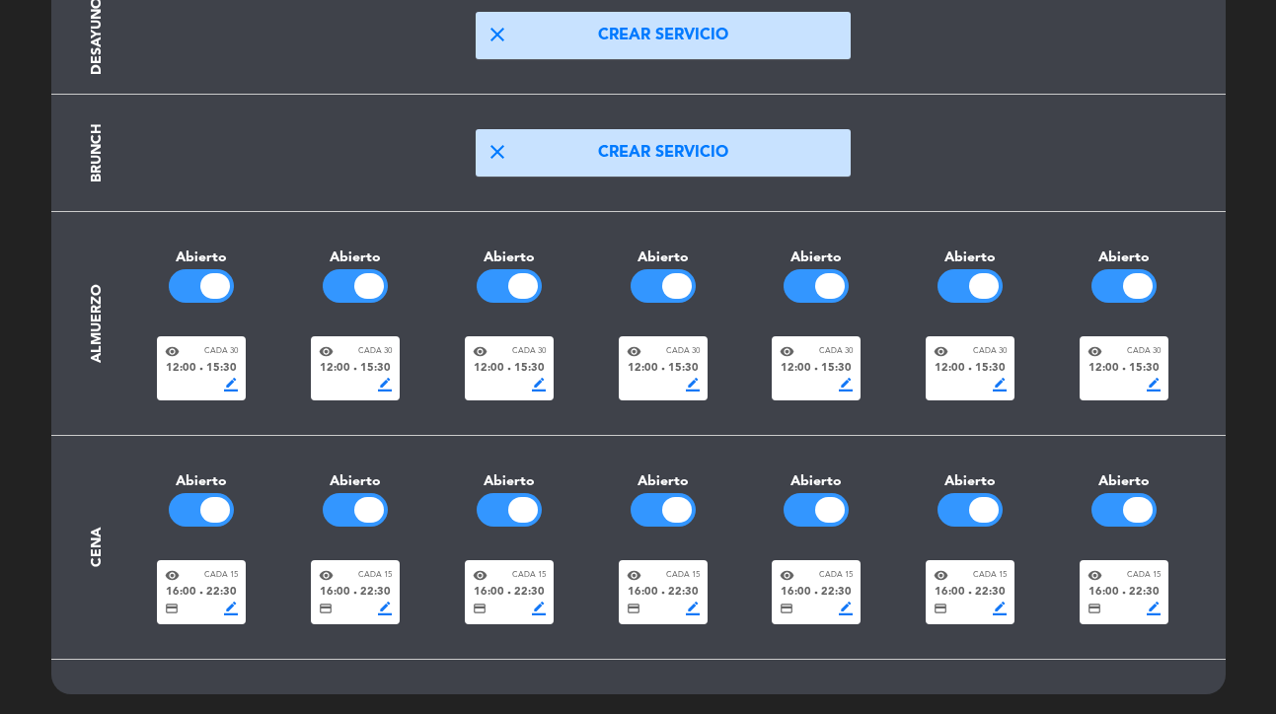
scroll to position [213, 0]
